Goal: Information Seeking & Learning: Learn about a topic

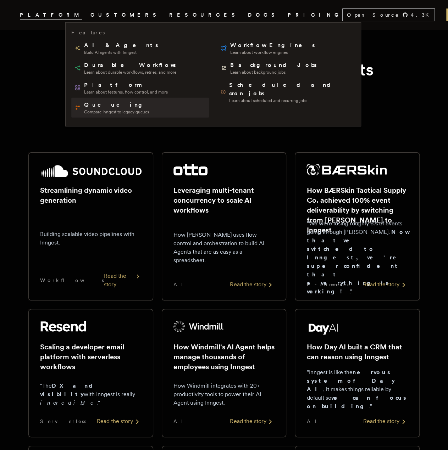
click at [113, 117] on link "Queueing Compare Inngest to legacy queues" at bounding box center [140, 108] width 138 height 20
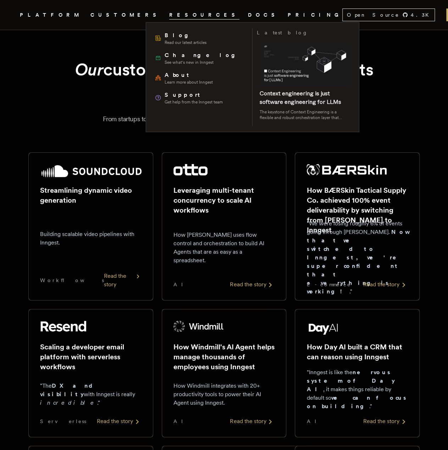
click at [169, 15] on span "RESOURCES" at bounding box center [204, 15] width 70 height 9
click at [184, 79] on span "Learn more about Inngest" at bounding box center [189, 82] width 48 height 6
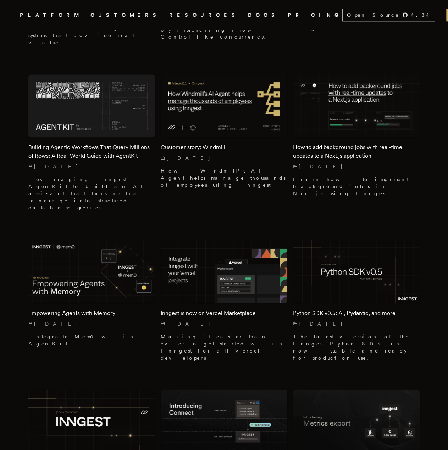
scroll to position [319, 0]
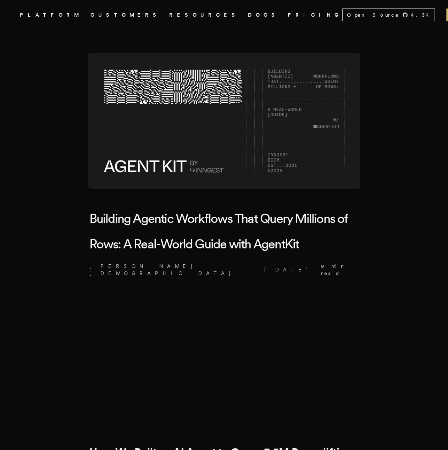
drag, startPoint x: 89, startPoint y: 124, endPoint x: 322, endPoint y: 112, distance: 233.6
click at [322, 113] on img at bounding box center [224, 121] width 272 height 136
